Goal: Navigation & Orientation: Find specific page/section

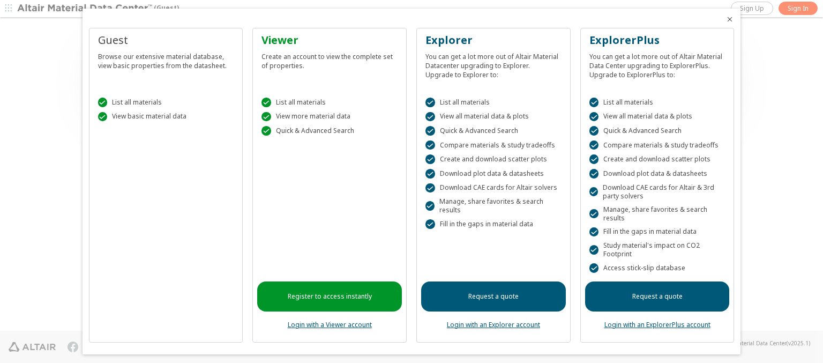
click at [725, 19] on icon "Close" at bounding box center [729, 19] width 9 height 9
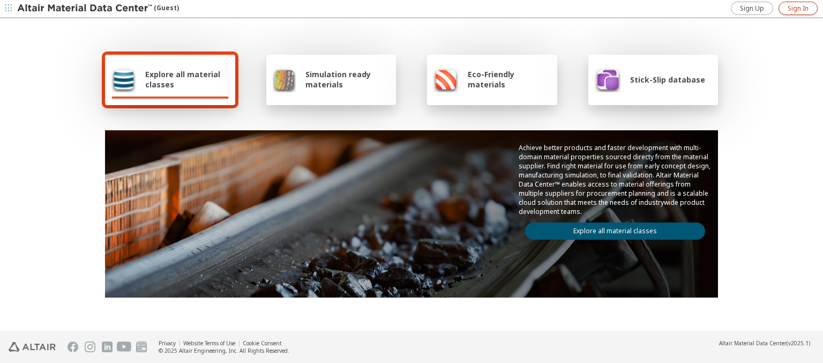
click at [797, 8] on span "Sign In" at bounding box center [797, 8] width 21 height 9
click at [85, 9] on img at bounding box center [85, 8] width 137 height 11
click at [183, 79] on span "Explore all material classes" at bounding box center [187, 79] width 84 height 20
click at [610, 228] on link "Explore all material classes" at bounding box center [615, 230] width 180 height 17
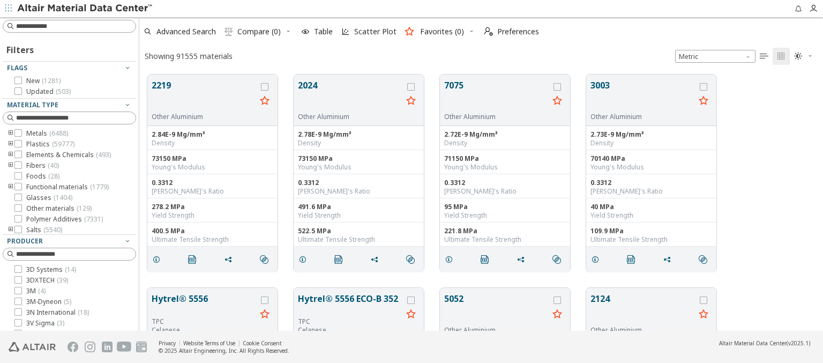
scroll to position [256, 675]
click at [508, 32] on span "Preferences" at bounding box center [518, 31] width 42 height 7
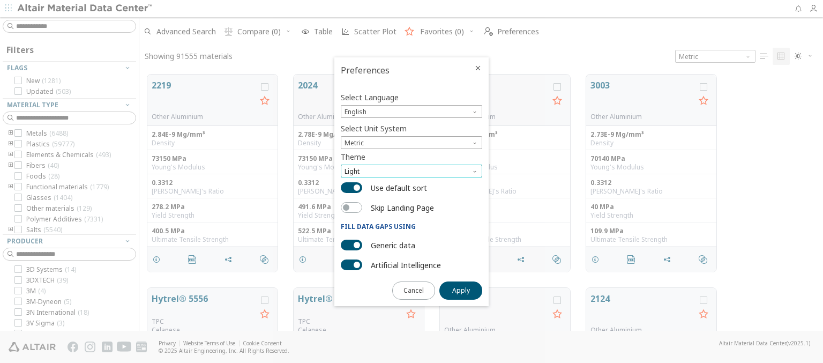
click at [411, 171] on span "Light" at bounding box center [411, 170] width 141 height 13
click at [352, 210] on span "Dark" at bounding box center [352, 210] width 14 height 9
click at [461, 289] on span "Apply" at bounding box center [461, 290] width 18 height 9
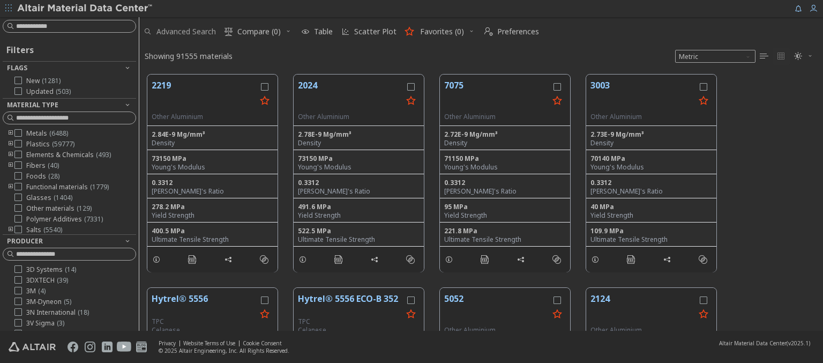
click at [180, 32] on span "Advanced Search" at bounding box center [185, 31] width 59 height 7
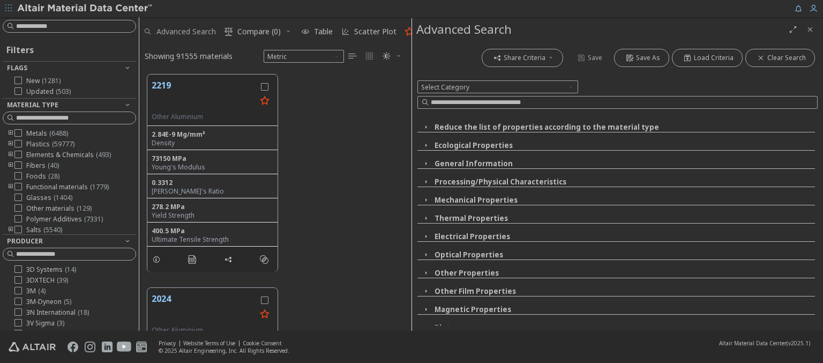
scroll to position [256, 263]
click at [85, 9] on img at bounding box center [85, 8] width 137 height 11
